Goal: Subscribe to service/newsletter

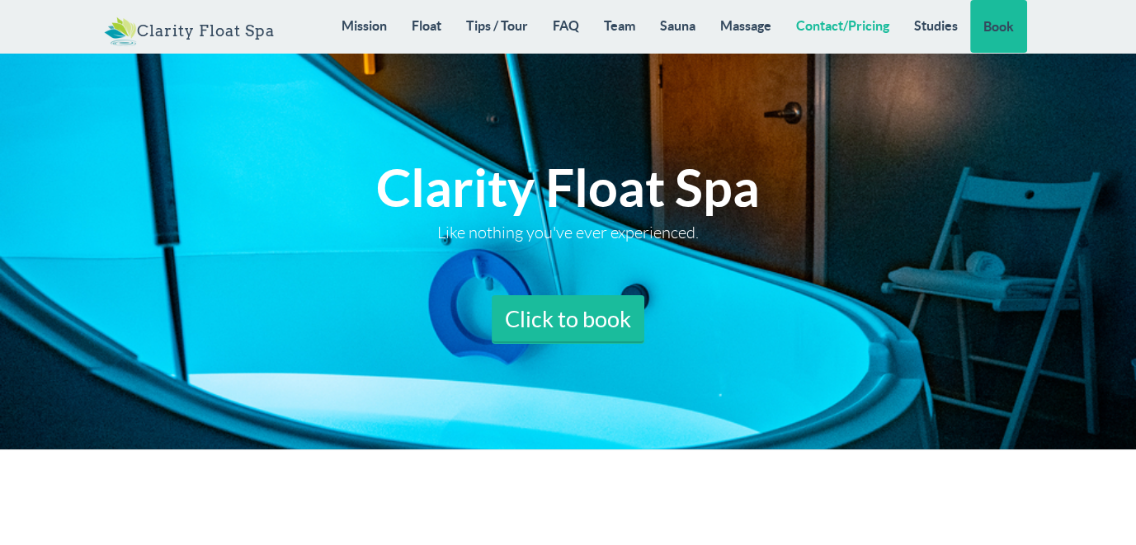
click at [876, 23] on link "Contact/Pricing" at bounding box center [843, 25] width 118 height 51
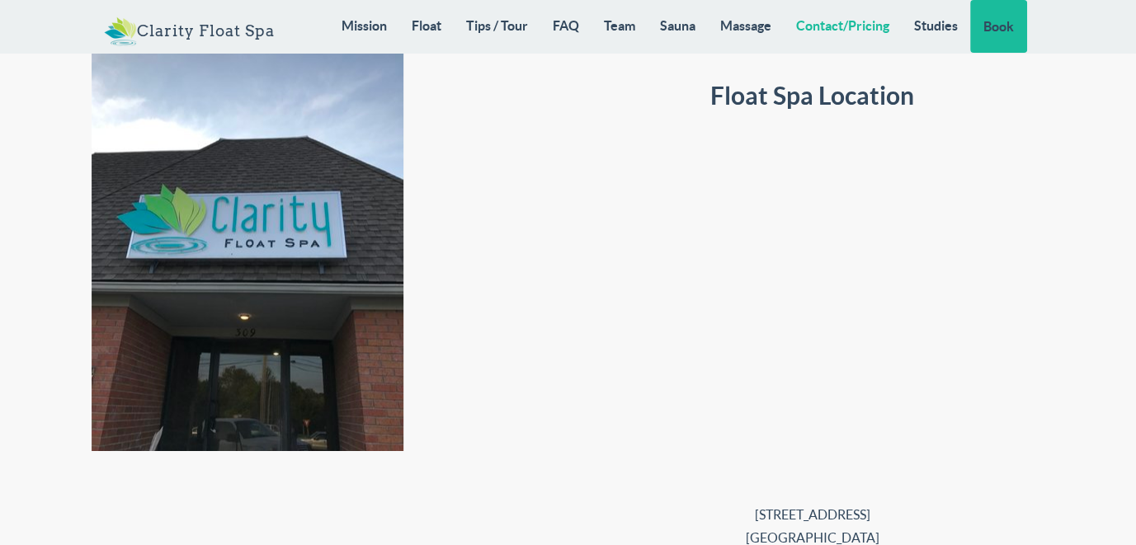
scroll to position [14381, 0]
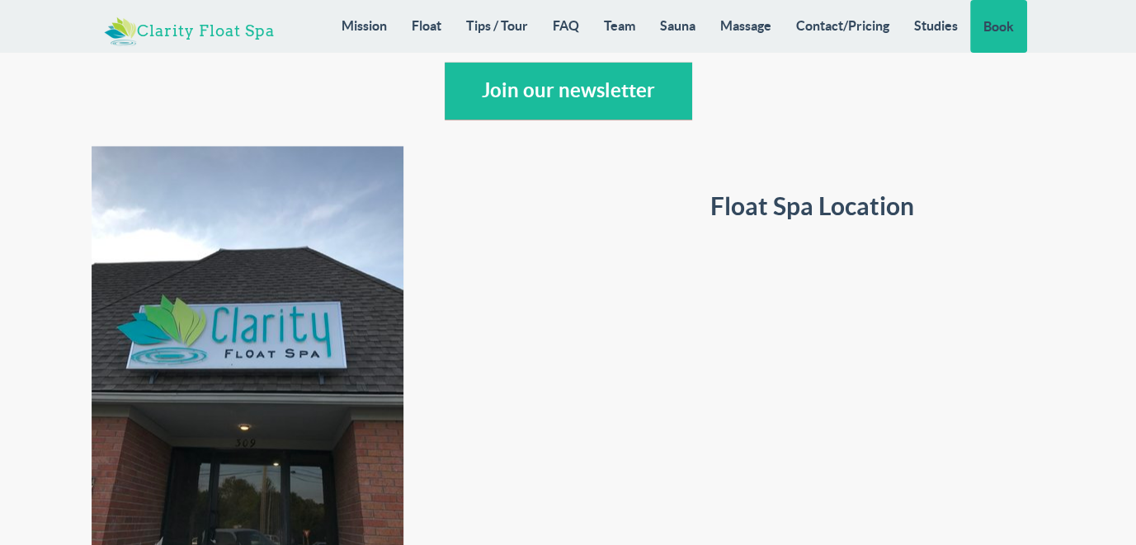
click at [221, 34] on link "Clarity Float Spa" at bounding box center [189, 24] width 195 height 49
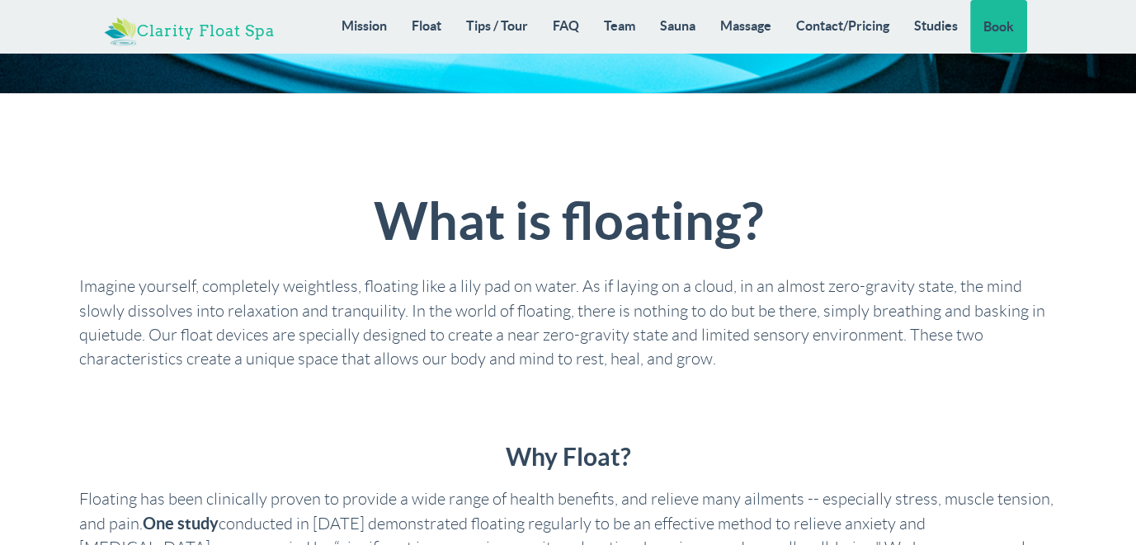
scroll to position [0, 0]
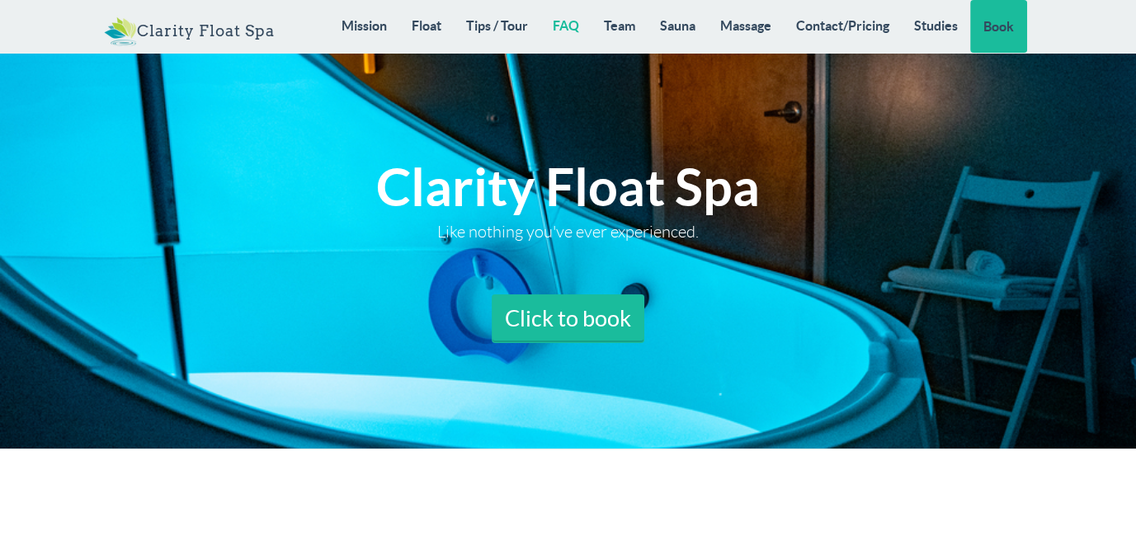
click at [574, 28] on link "FAQ" at bounding box center [565, 25] width 51 height 51
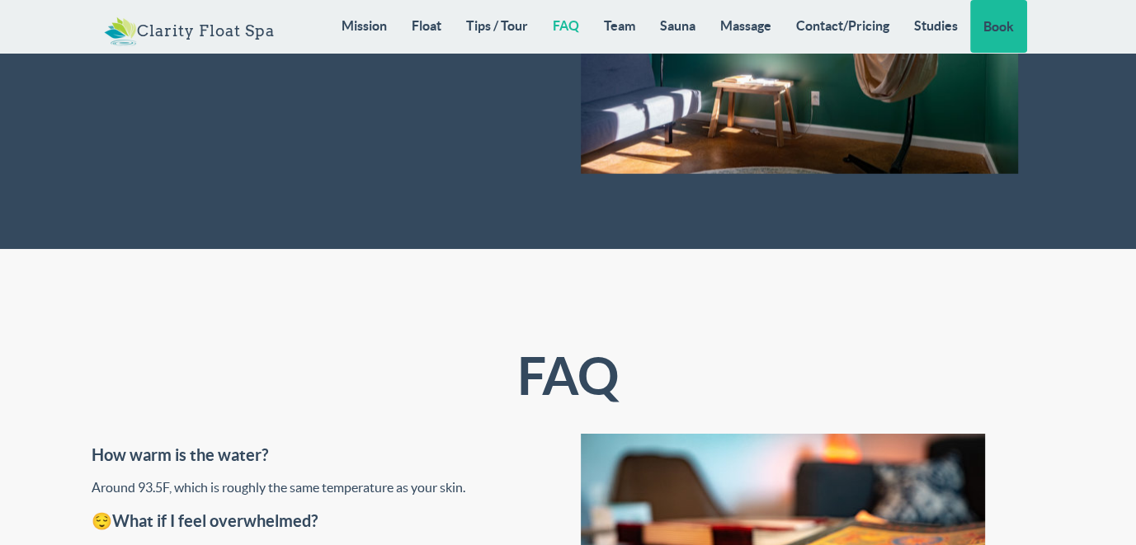
scroll to position [5645, 0]
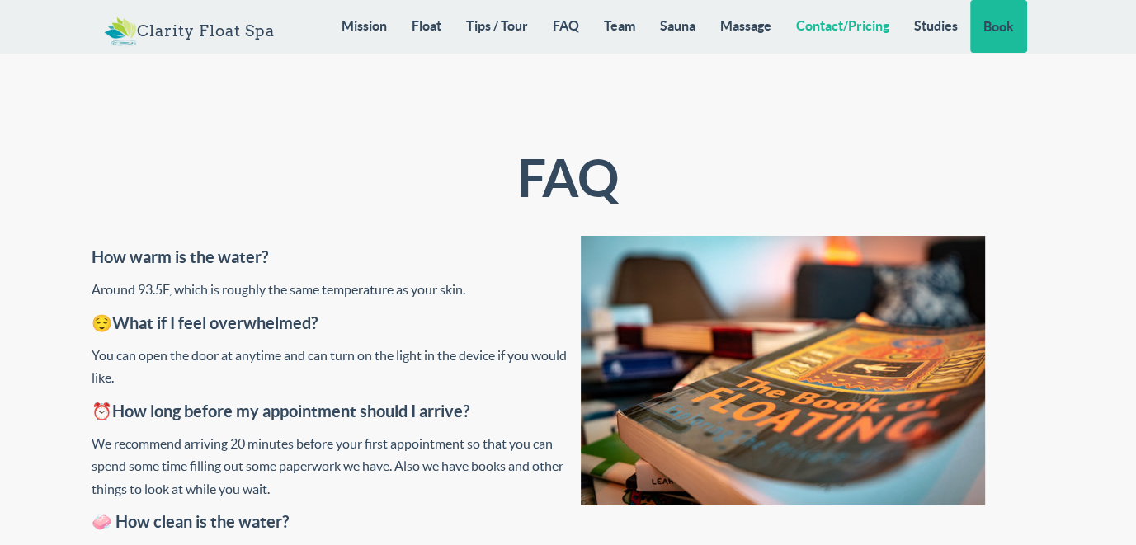
click at [862, 28] on link "Contact/Pricing" at bounding box center [843, 25] width 118 height 51
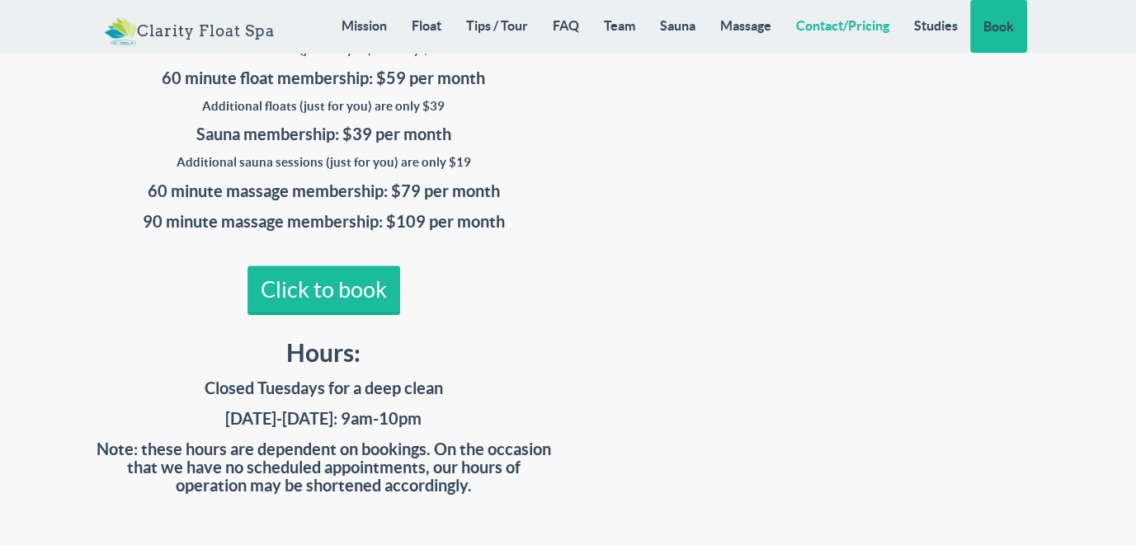
scroll to position [14133, 0]
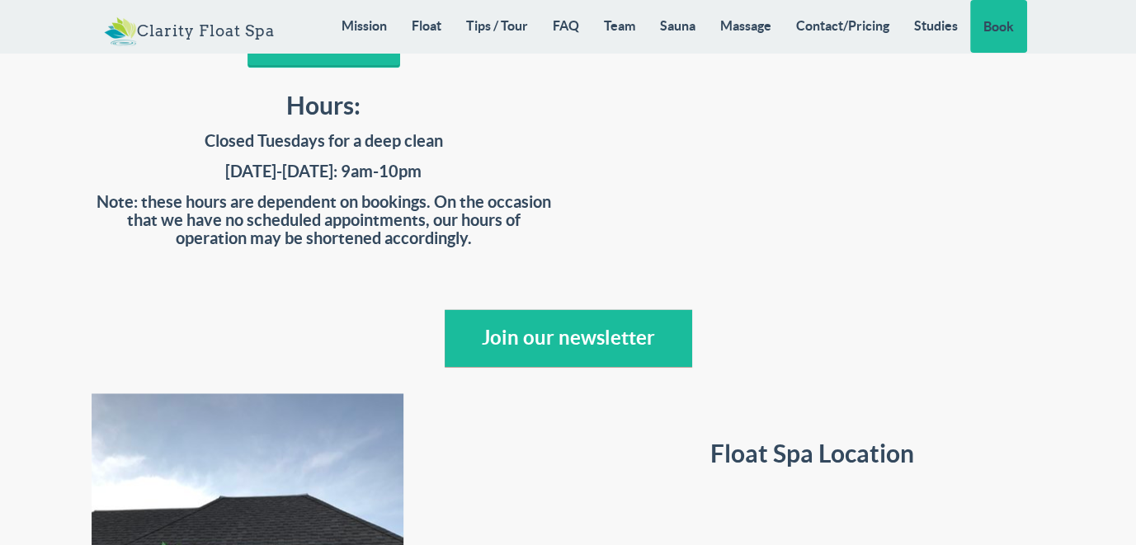
click at [605, 309] on button "Click to join our newsletter" at bounding box center [568, 366] width 247 height 115
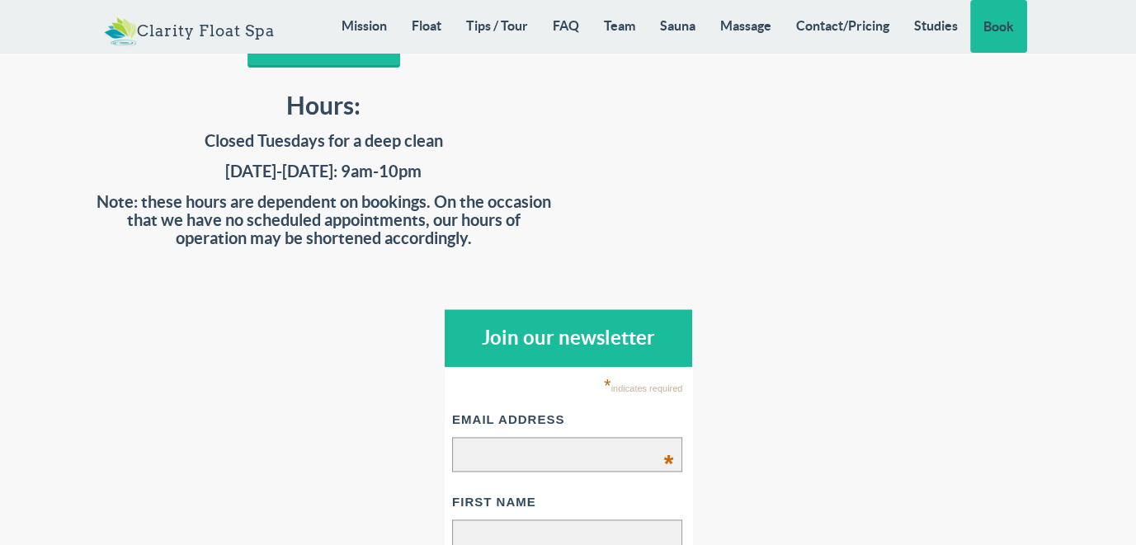
click at [483, 437] on input "Email Address *" at bounding box center [567, 454] width 230 height 35
type input "[EMAIL_ADDRESS][DOMAIN_NAME]"
type input "[PERSON_NAME]"
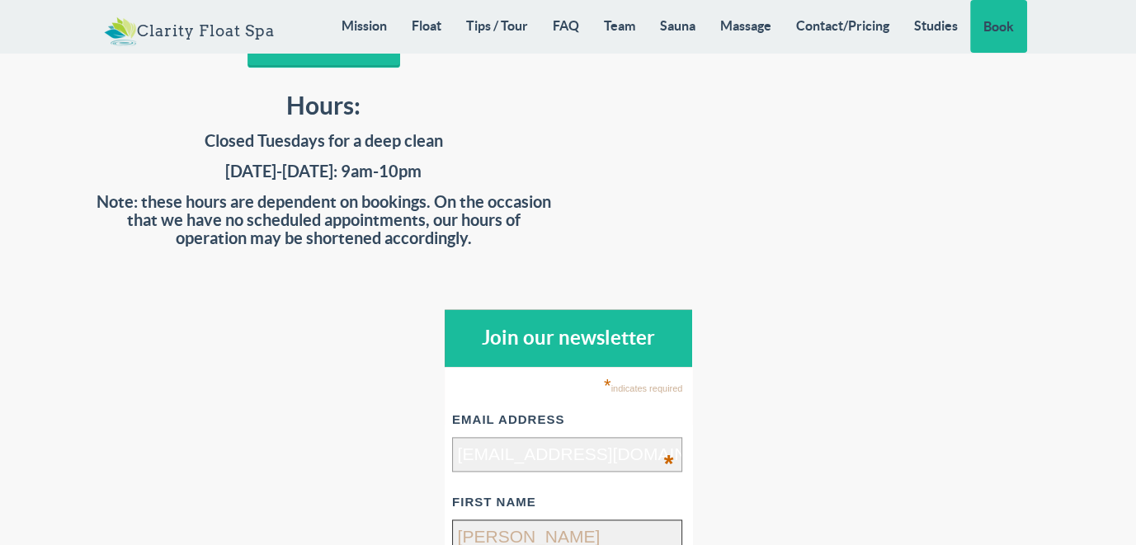
drag, startPoint x: 496, startPoint y: 350, endPoint x: 505, endPoint y: 345, distance: 10.3
click at [500, 519] on input "[PERSON_NAME]" at bounding box center [567, 536] width 230 height 35
type input "[PERSON_NAME]"
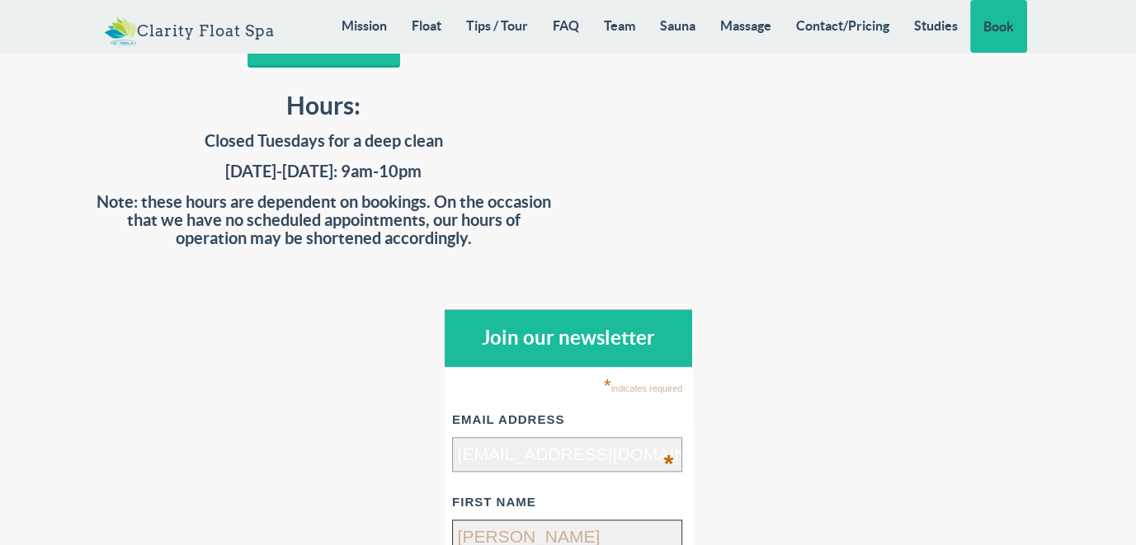
click at [520, 519] on input "[PERSON_NAME]" at bounding box center [567, 536] width 230 height 35
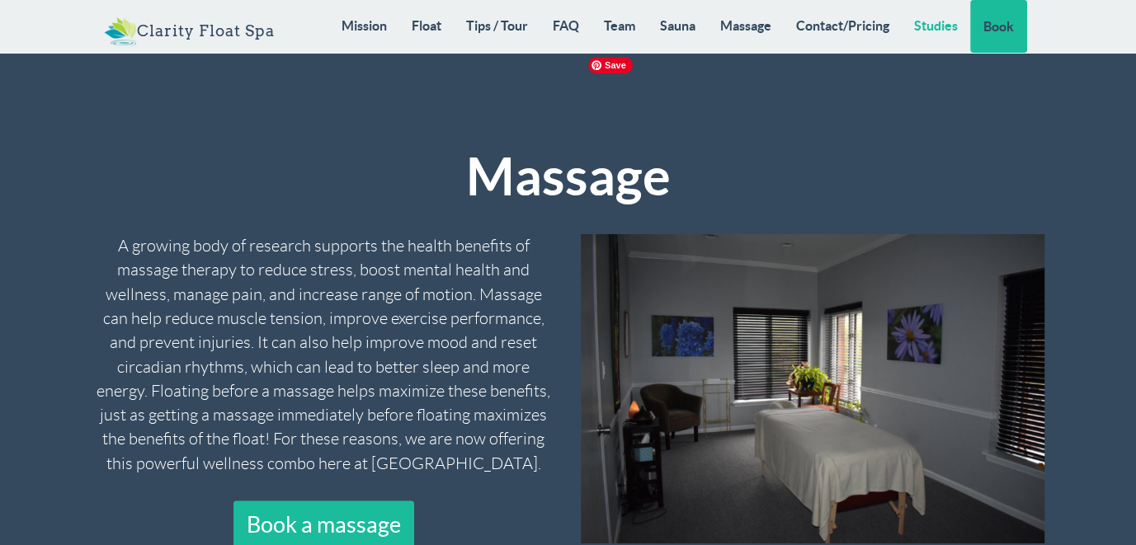
scroll to position [12731, 0]
